Goal: Transaction & Acquisition: Purchase product/service

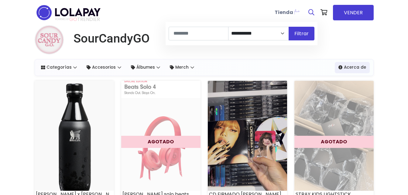
click at [308, 11] on link at bounding box center [311, 12] width 12 height 18
click at [311, 14] on icon at bounding box center [311, 12] width 6 height 6
click at [219, 33] on input at bounding box center [198, 34] width 60 height 14
type input "**********"
click at [301, 34] on button "Filtrar" at bounding box center [301, 34] width 26 height 14
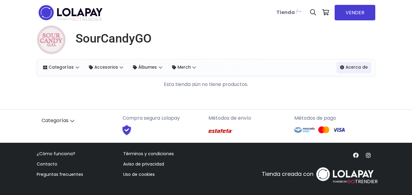
click at [56, 73] on div "Categorías Ver Todos Accesorios Termo Álbumes Merch Phones" at bounding box center [60, 67] width 43 height 11
click at [74, 69] on link "Categorías" at bounding box center [60, 67] width 43 height 11
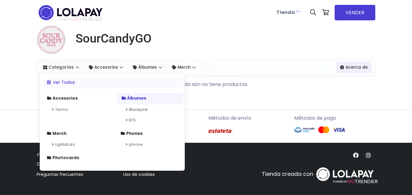
click at [134, 100] on strong "Álbumes" at bounding box center [136, 98] width 19 height 6
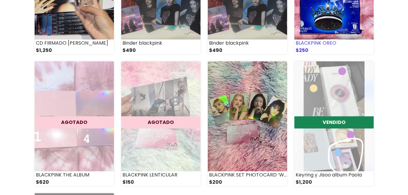
scroll to position [170, 0]
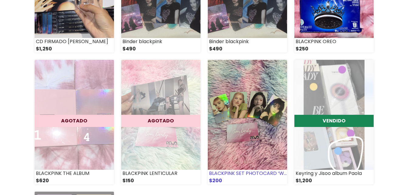
click at [276, 82] on img at bounding box center [247, 115] width 79 height 110
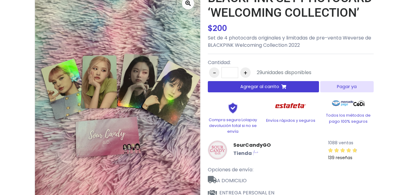
scroll to position [54, 0]
click at [257, 83] on span "Agregar al carrito" at bounding box center [259, 86] width 39 height 6
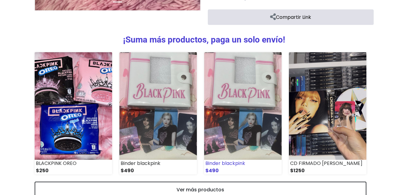
scroll to position [280, 0]
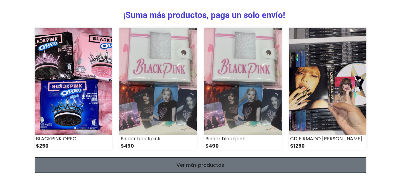
click at [253, 162] on link "Ver más productos" at bounding box center [200, 165] width 331 height 16
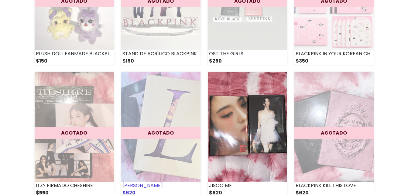
scroll to position [672, 0]
